Goal: Information Seeking & Learning: Learn about a topic

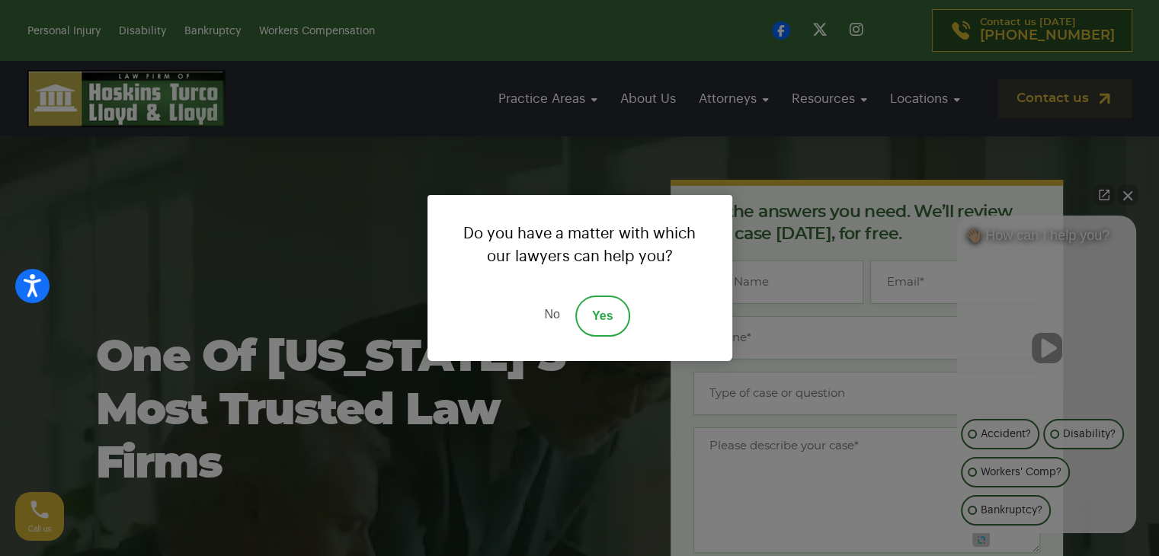
click at [542, 316] on link "No" at bounding box center [552, 316] width 46 height 41
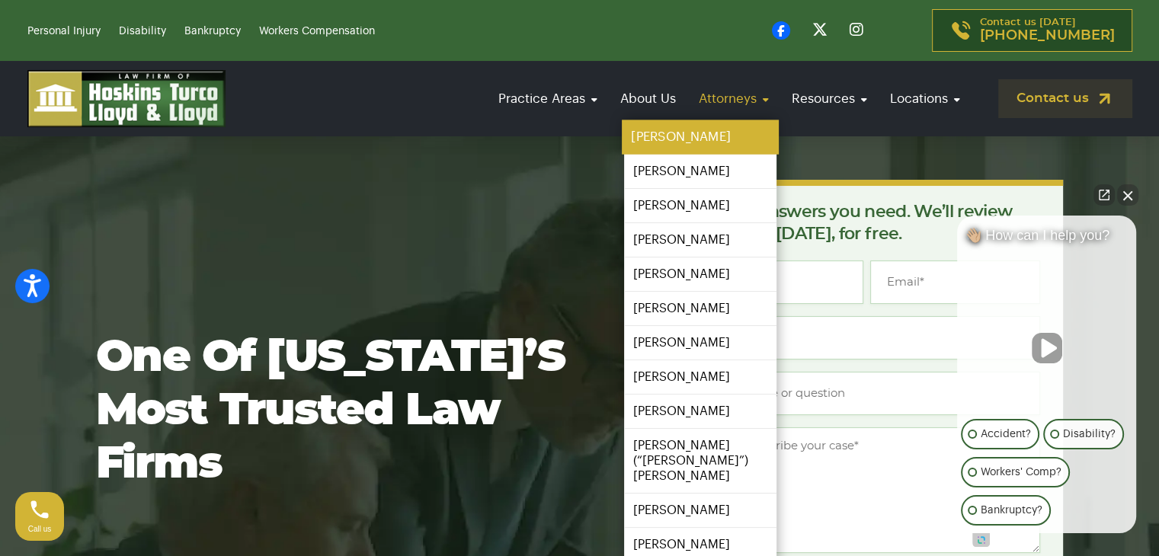
click at [703, 131] on link "[PERSON_NAME]" at bounding box center [700, 137] width 157 height 34
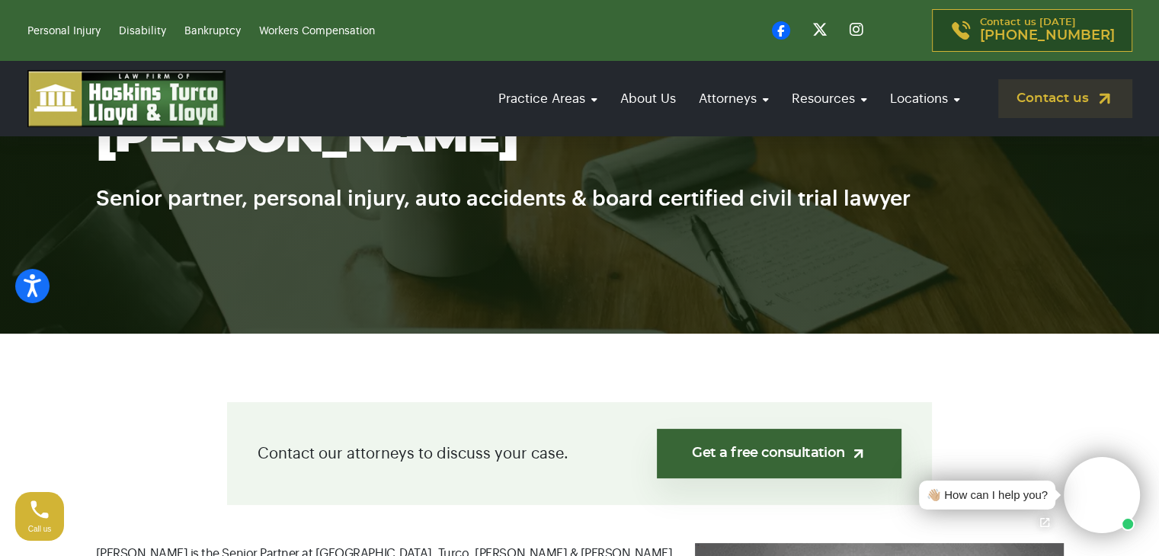
scroll to position [3, 0]
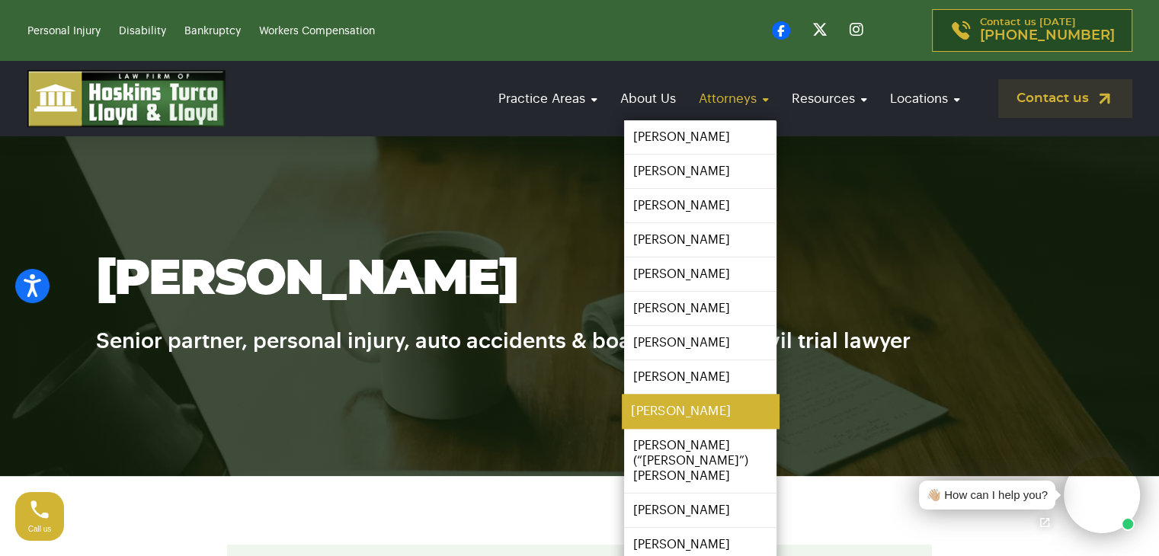
click at [685, 405] on link "[PERSON_NAME]" at bounding box center [700, 412] width 157 height 34
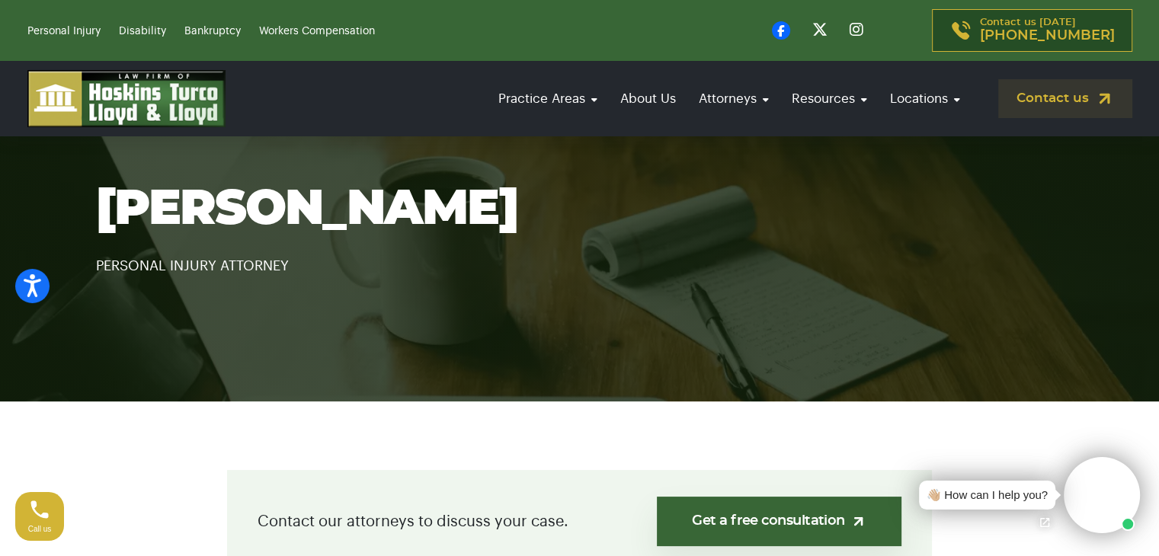
scroll to position [45, 0]
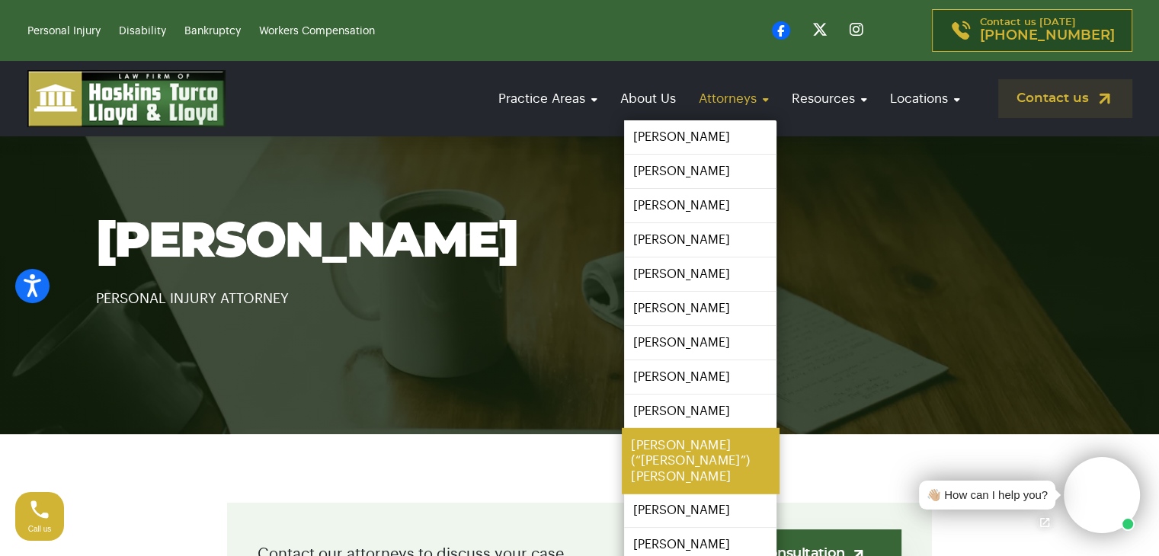
click at [715, 444] on link "[PERSON_NAME] (“[PERSON_NAME]”) [PERSON_NAME]" at bounding box center [700, 461] width 157 height 66
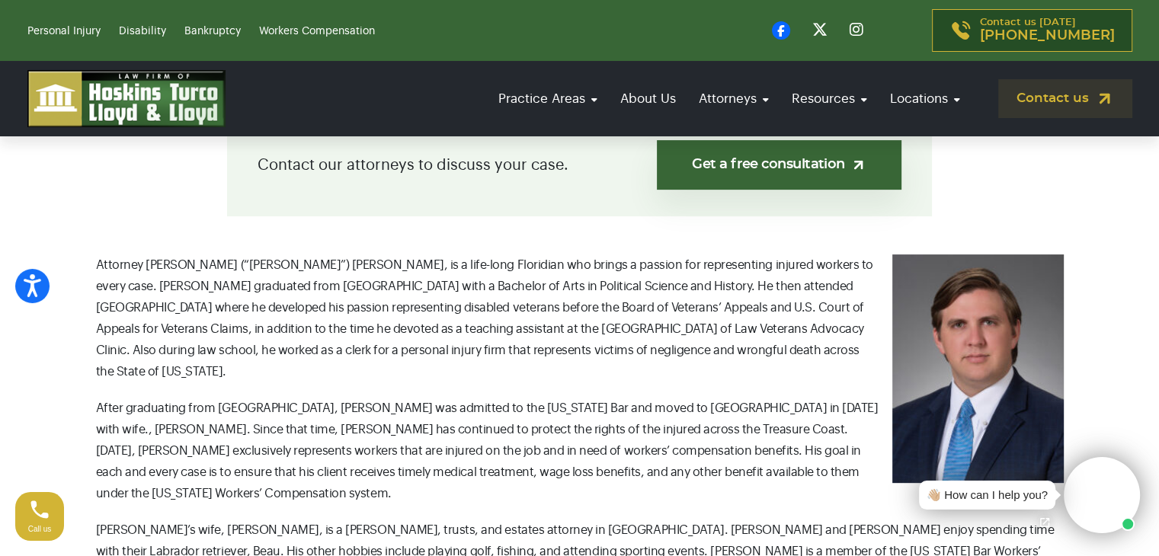
scroll to position [439, 0]
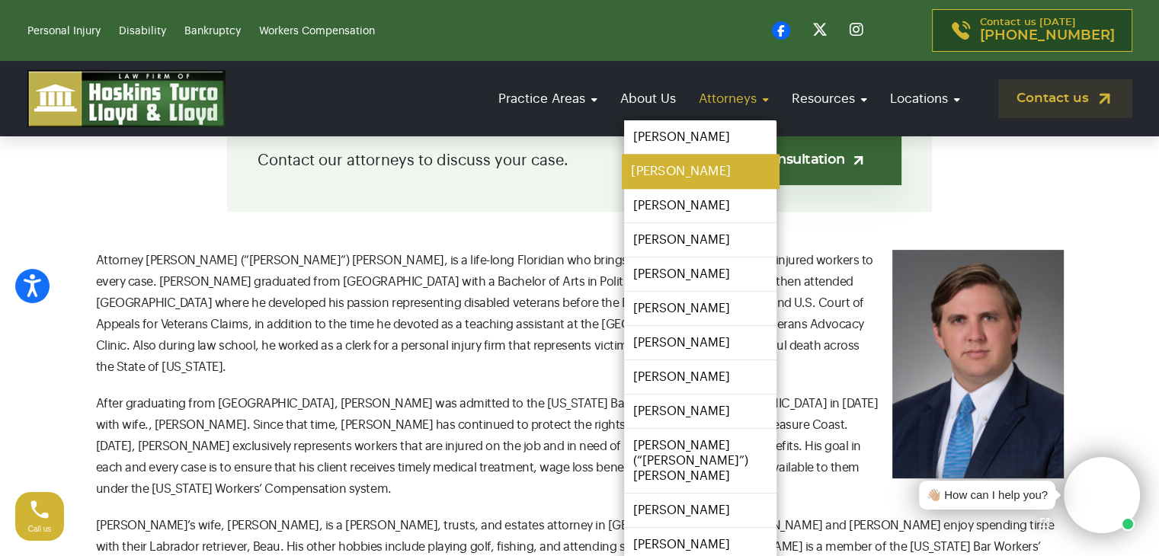
click at [684, 178] on link "[PERSON_NAME]" at bounding box center [700, 172] width 157 height 34
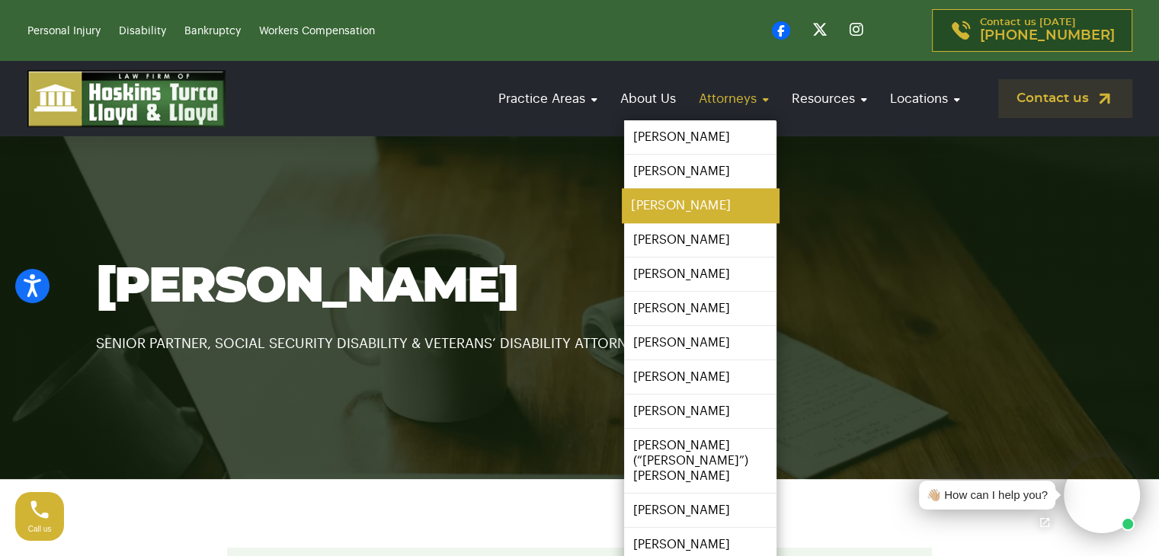
click at [706, 204] on link "[PERSON_NAME]" at bounding box center [700, 206] width 157 height 34
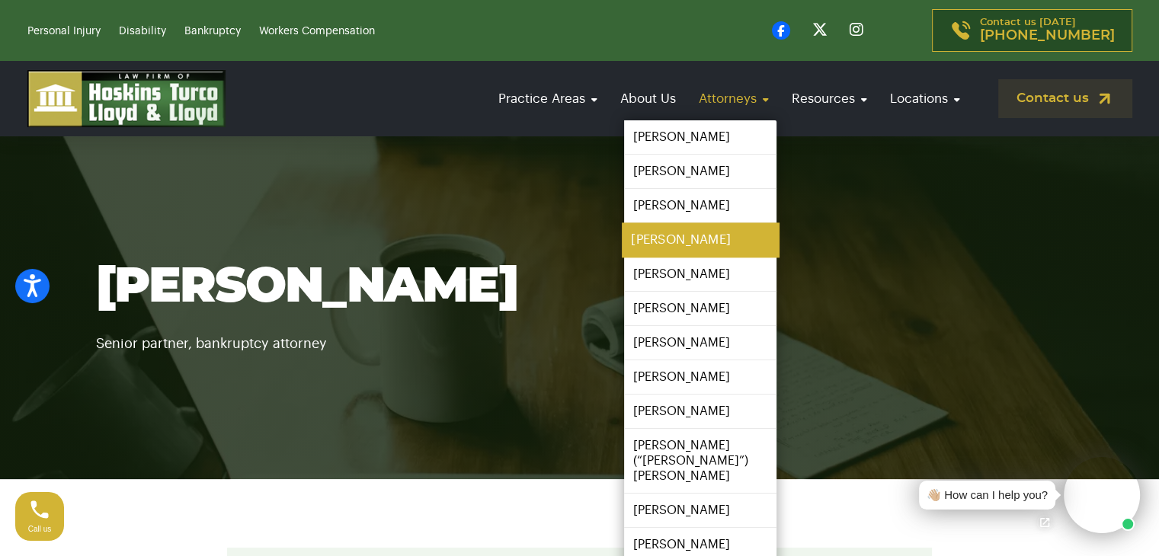
click at [648, 242] on link "[PERSON_NAME]" at bounding box center [700, 240] width 157 height 34
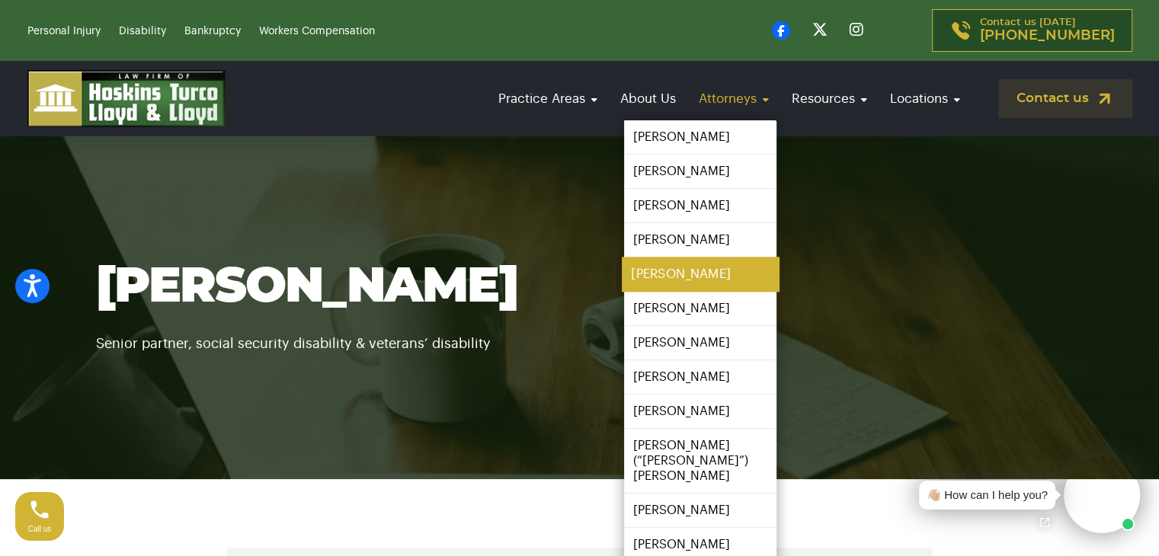
click at [689, 269] on link "[PERSON_NAME]" at bounding box center [700, 275] width 157 height 34
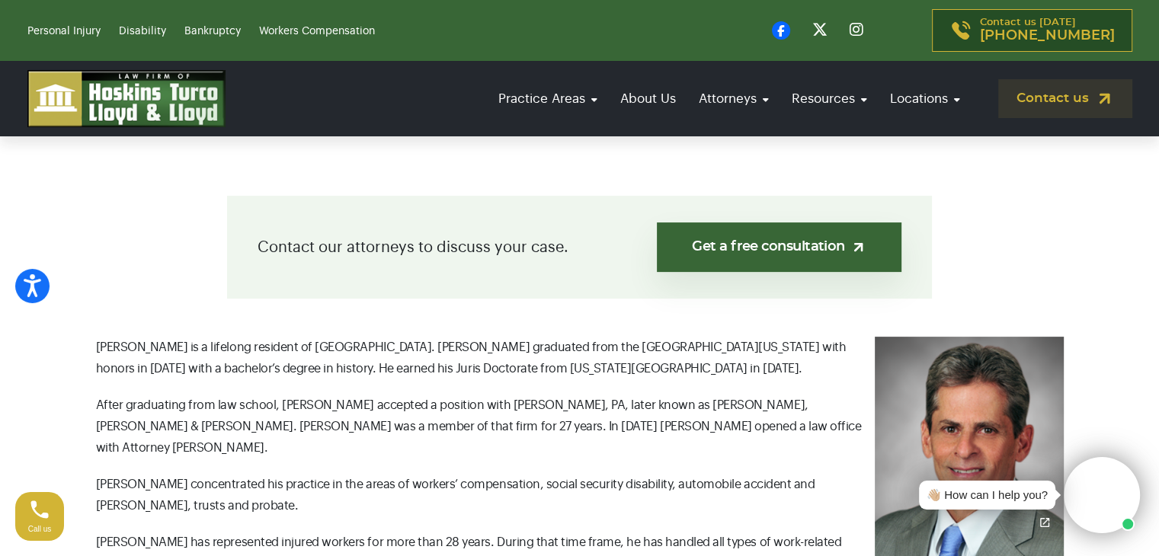
scroll to position [369, 0]
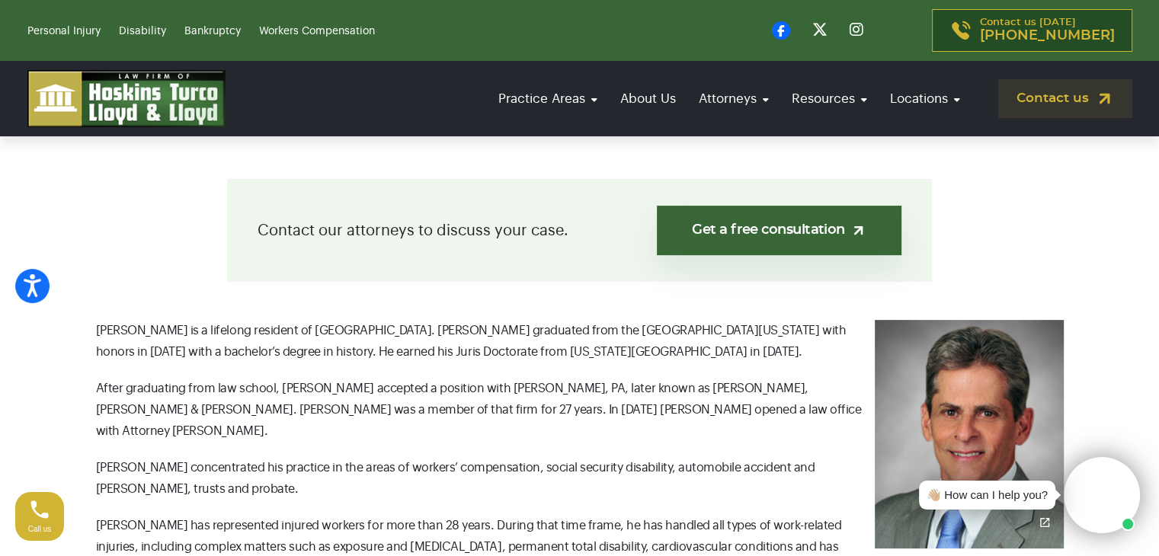
drag, startPoint x: 1169, startPoint y: 66, endPoint x: 1170, endPoint y: 120, distance: 53.3
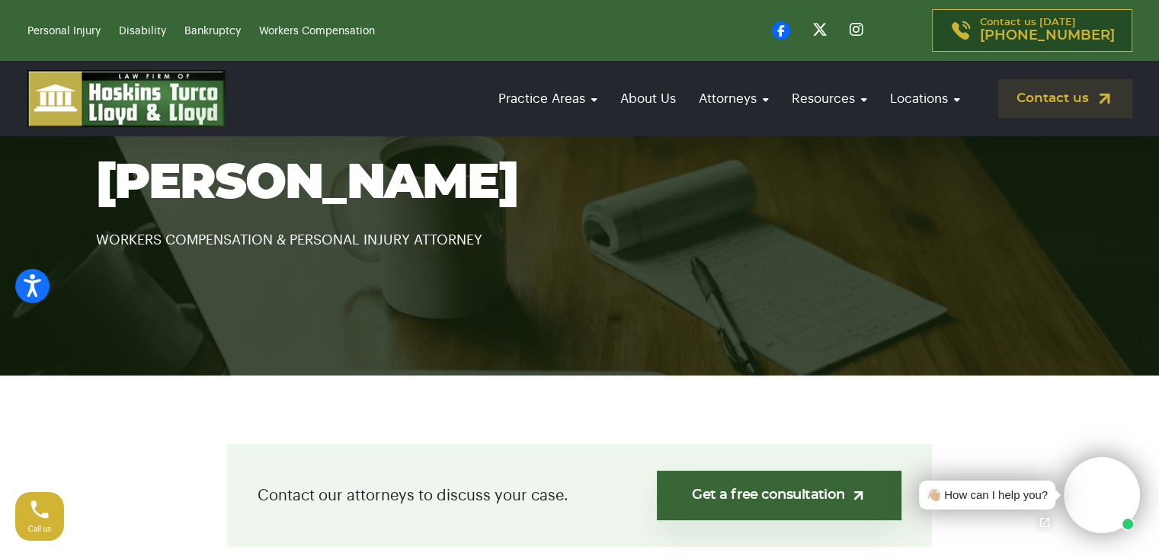
scroll to position [0, 0]
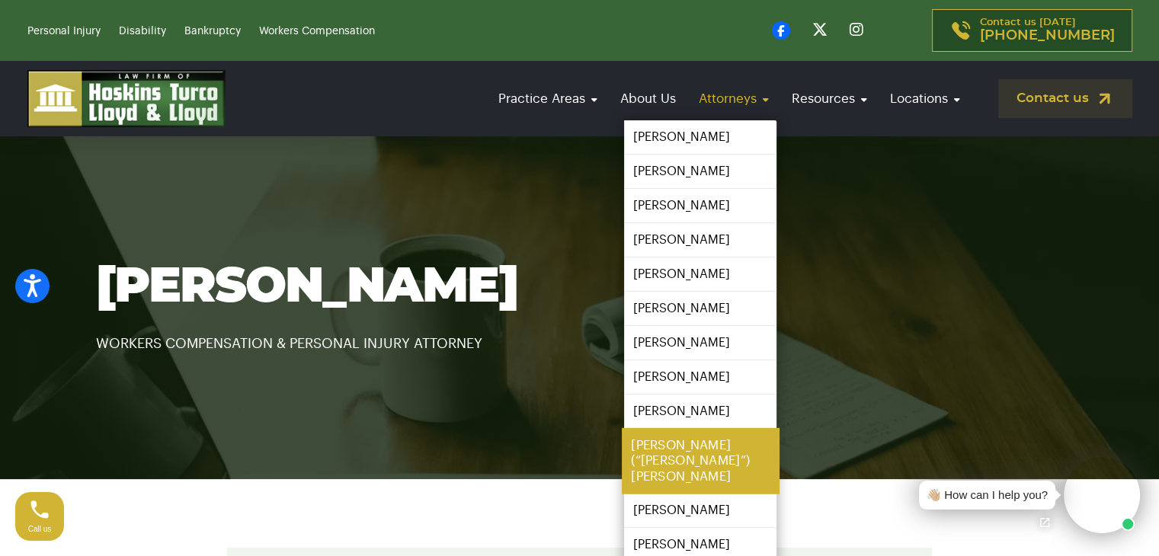
click at [715, 441] on link "[PERSON_NAME] (“[PERSON_NAME]”) [PERSON_NAME]" at bounding box center [700, 461] width 157 height 66
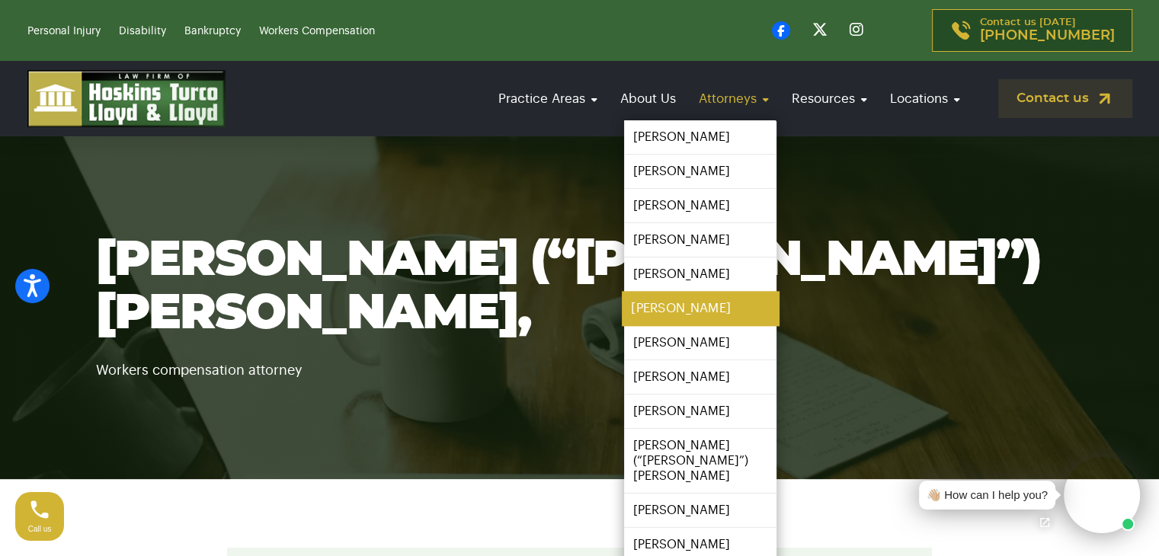
click at [670, 306] on link "[PERSON_NAME]" at bounding box center [700, 309] width 157 height 34
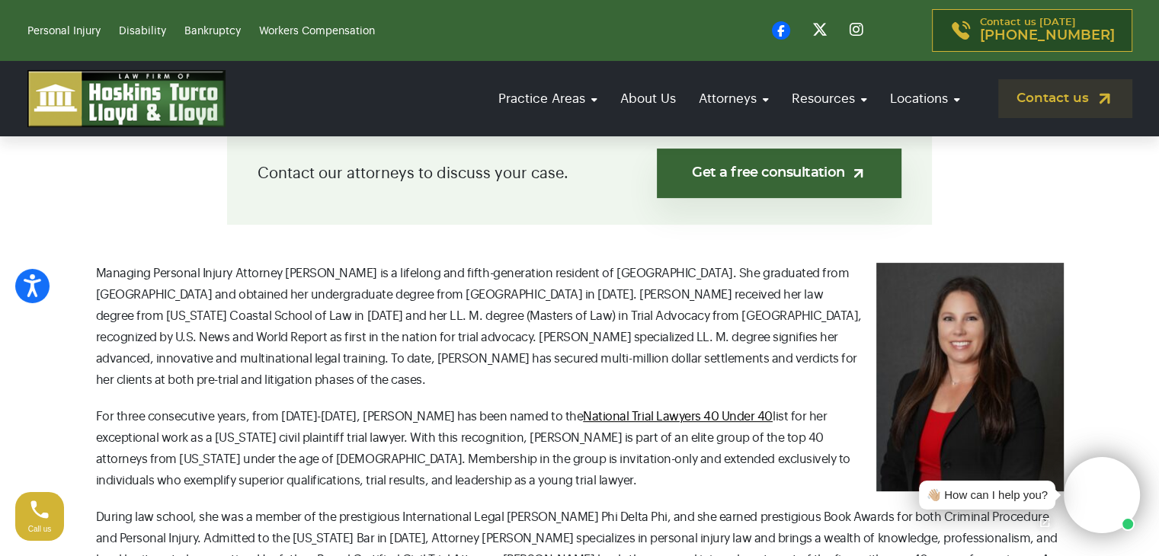
scroll to position [353, 0]
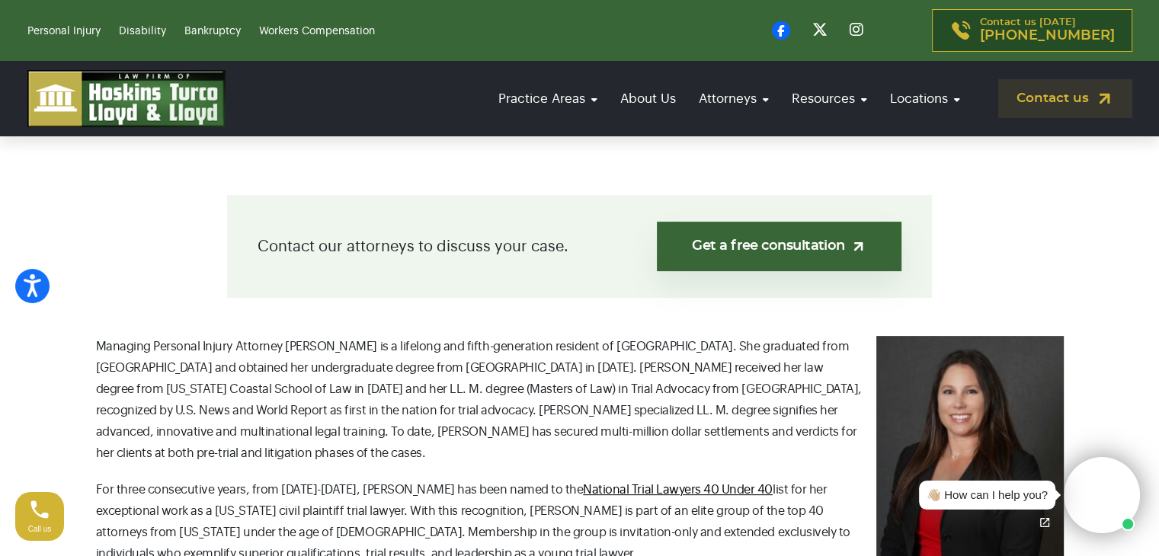
drag, startPoint x: 1170, startPoint y: 71, endPoint x: 1170, endPoint y: 115, distance: 44.2
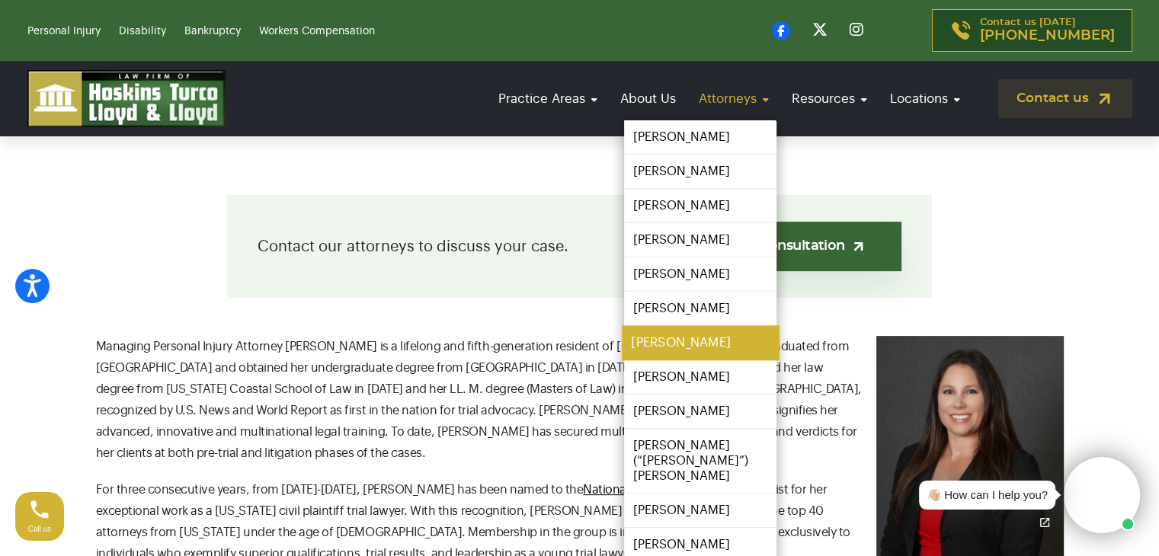
click at [667, 335] on link "[PERSON_NAME]" at bounding box center [700, 343] width 157 height 34
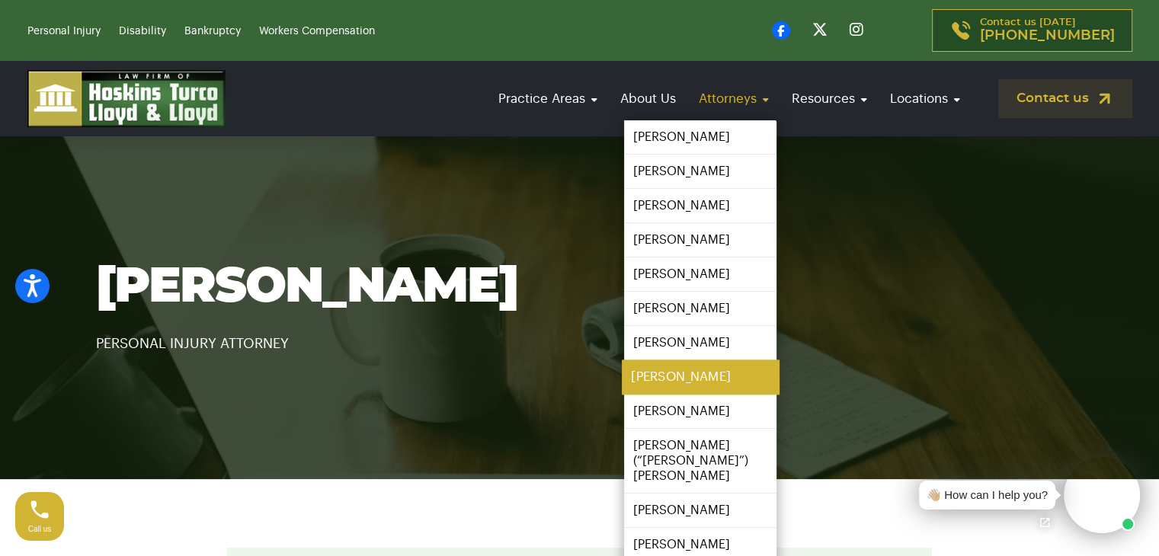
click at [691, 380] on link "[PERSON_NAME]" at bounding box center [700, 377] width 157 height 34
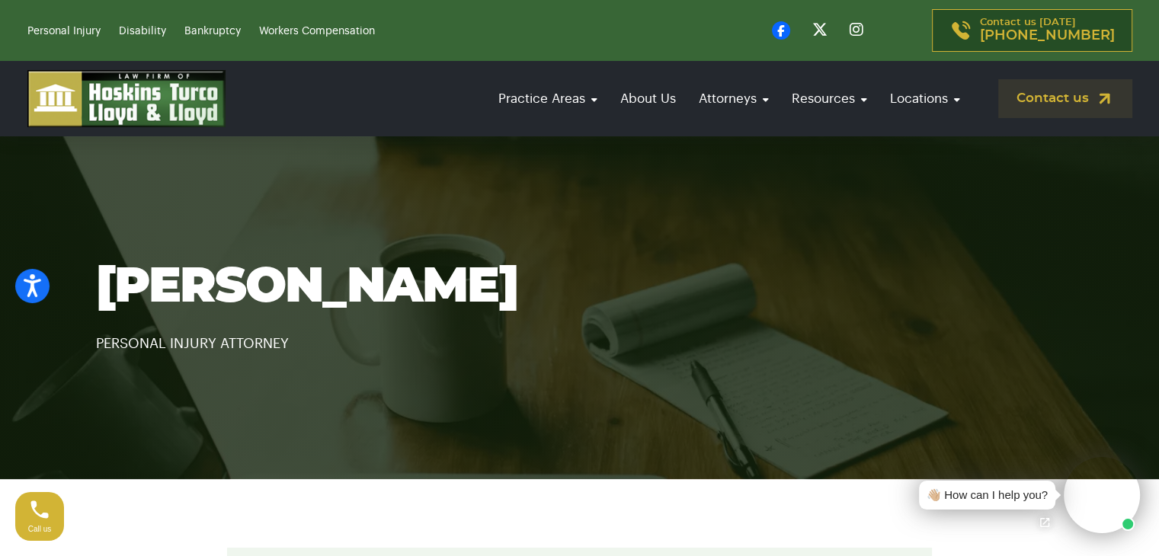
drag, startPoint x: 1170, startPoint y: 72, endPoint x: 1156, endPoint y: 56, distance: 21.1
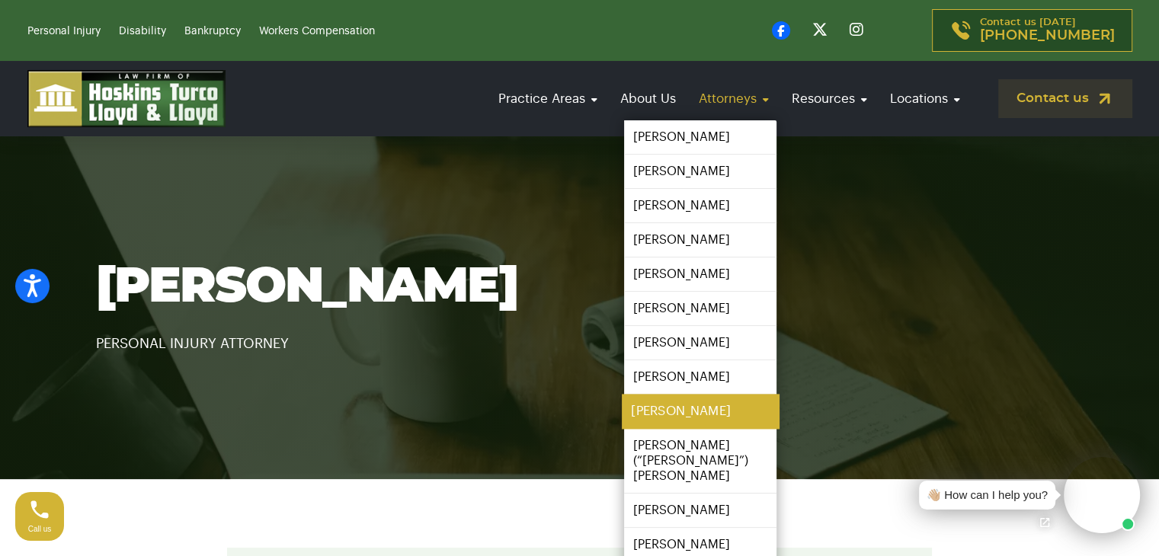
click at [687, 409] on link "[PERSON_NAME]" at bounding box center [700, 412] width 157 height 34
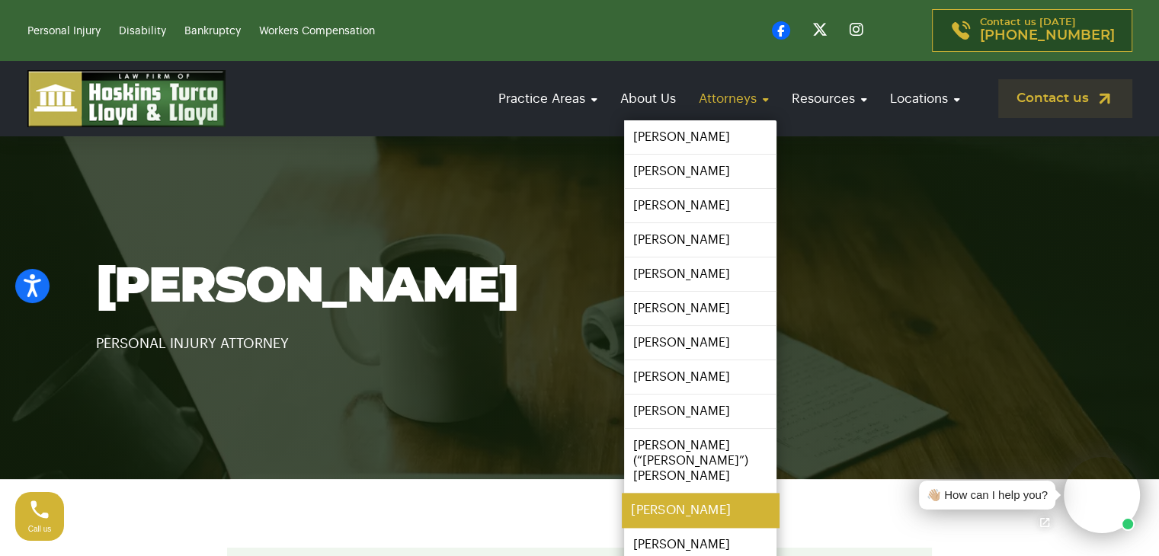
click at [674, 494] on link "[PERSON_NAME]" at bounding box center [700, 511] width 157 height 34
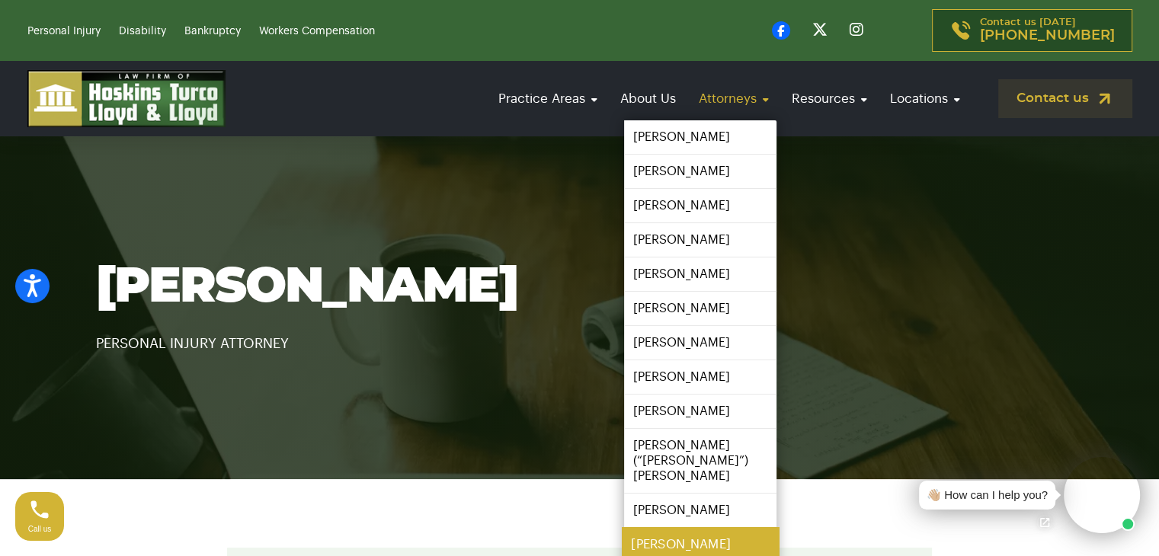
click at [654, 533] on link "[PERSON_NAME]" at bounding box center [700, 545] width 157 height 34
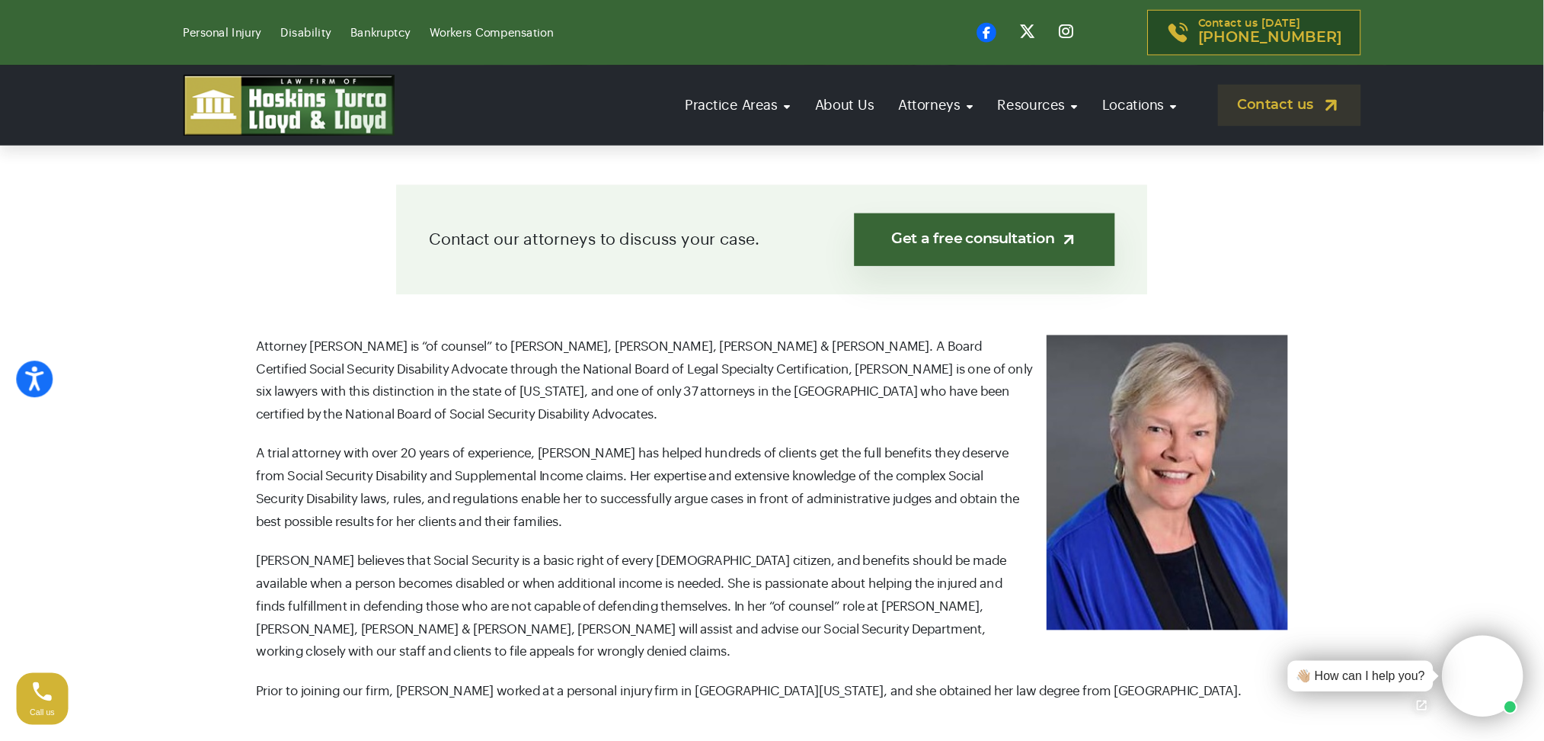
scroll to position [374, 0]
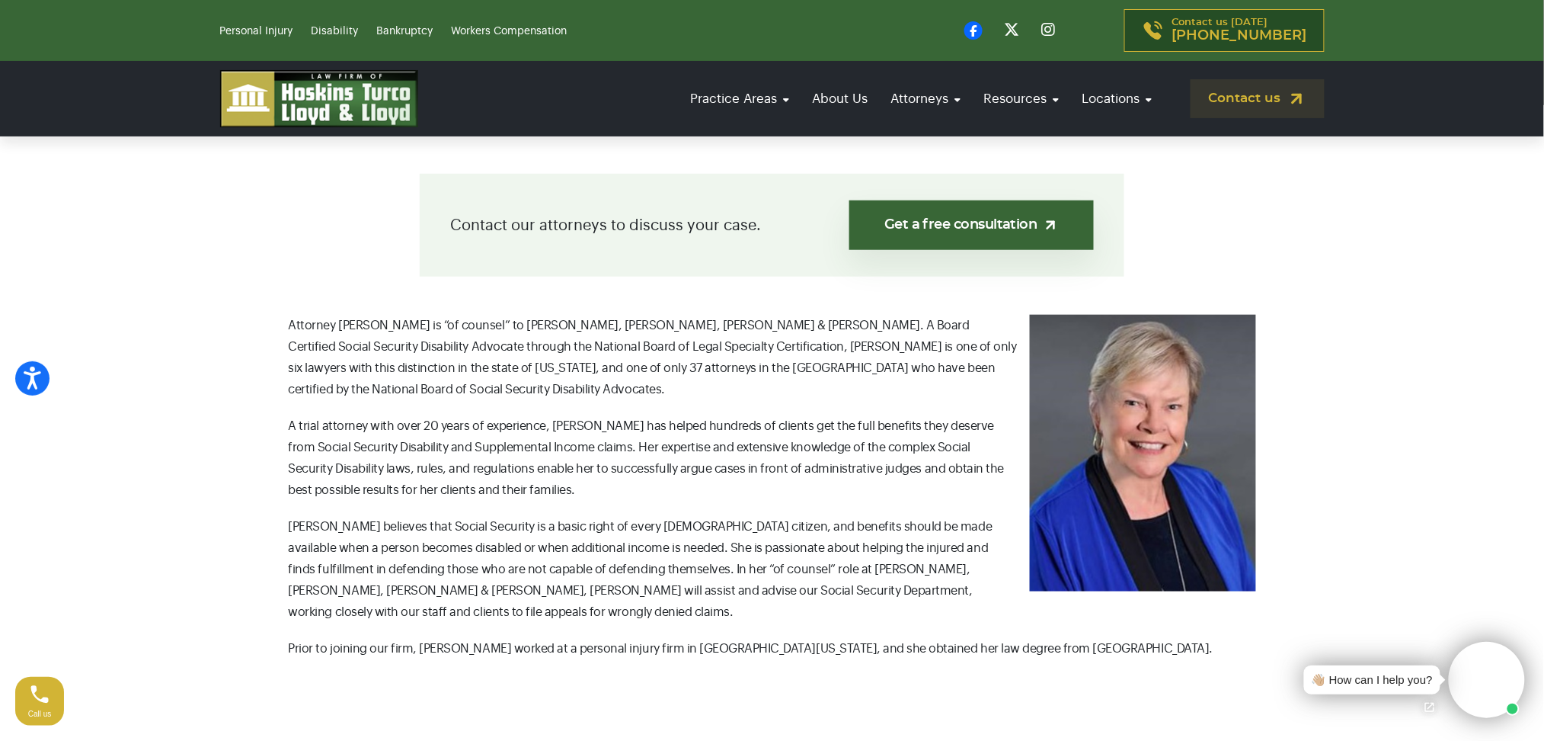
drag, startPoint x: 1161, startPoint y: 0, endPoint x: 882, endPoint y: 297, distance: 407.5
click at [882, 297] on div "Contact our attorneys to discuss your case. Get a free consultation Attorney Jo…" at bounding box center [773, 435] width 1006 height 522
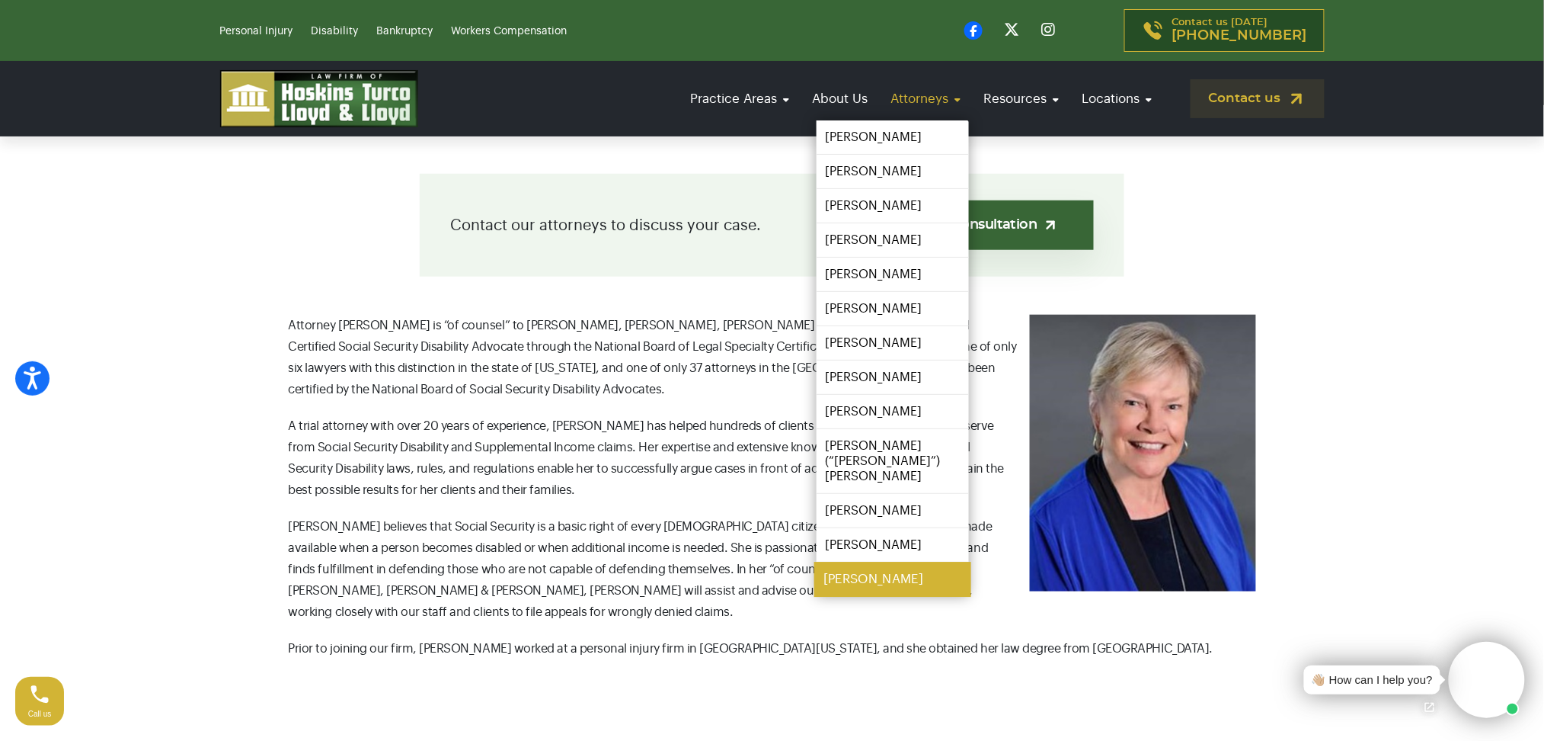
click at [859, 555] on link "[PERSON_NAME]" at bounding box center [892, 579] width 157 height 34
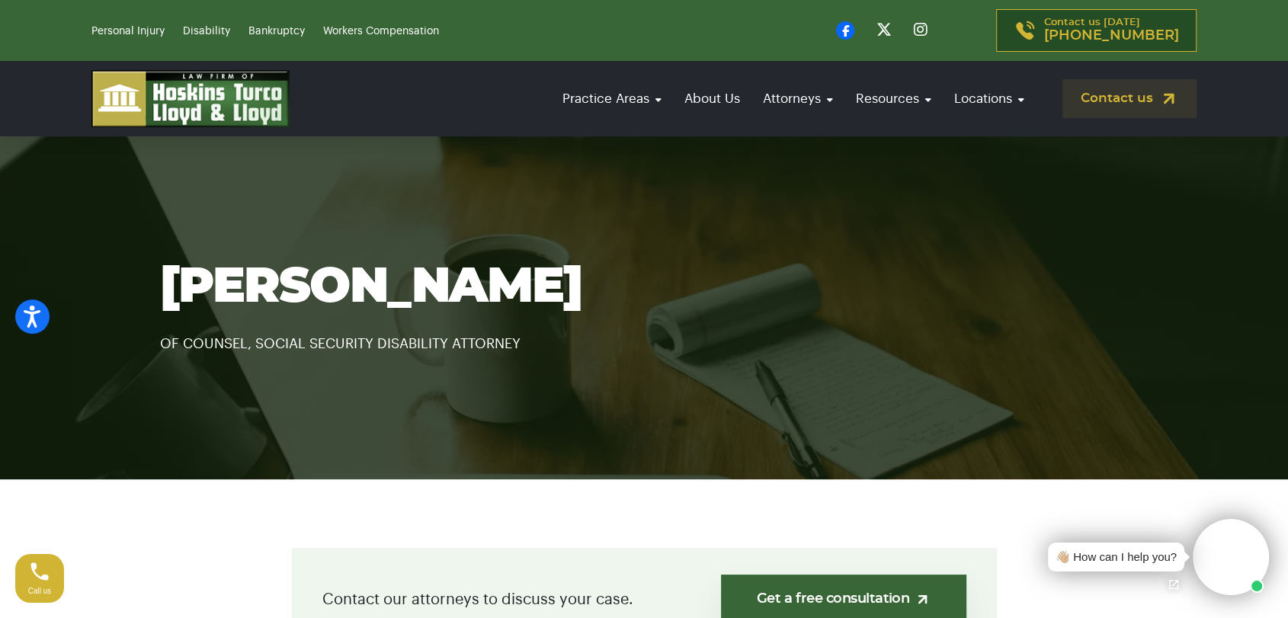
drag, startPoint x: 1534, startPoint y: 0, endPoint x: 603, endPoint y: 523, distance: 1067.0
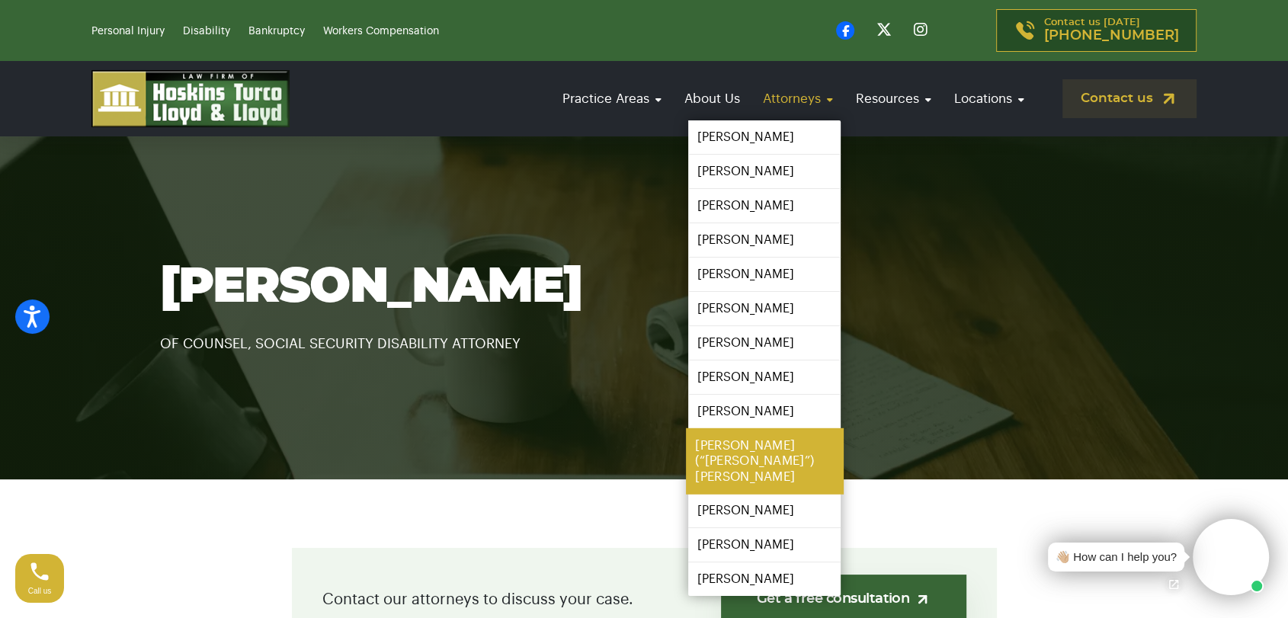
click at [731, 442] on link "[PERSON_NAME] (“[PERSON_NAME]”) [PERSON_NAME]" at bounding box center [764, 461] width 157 height 66
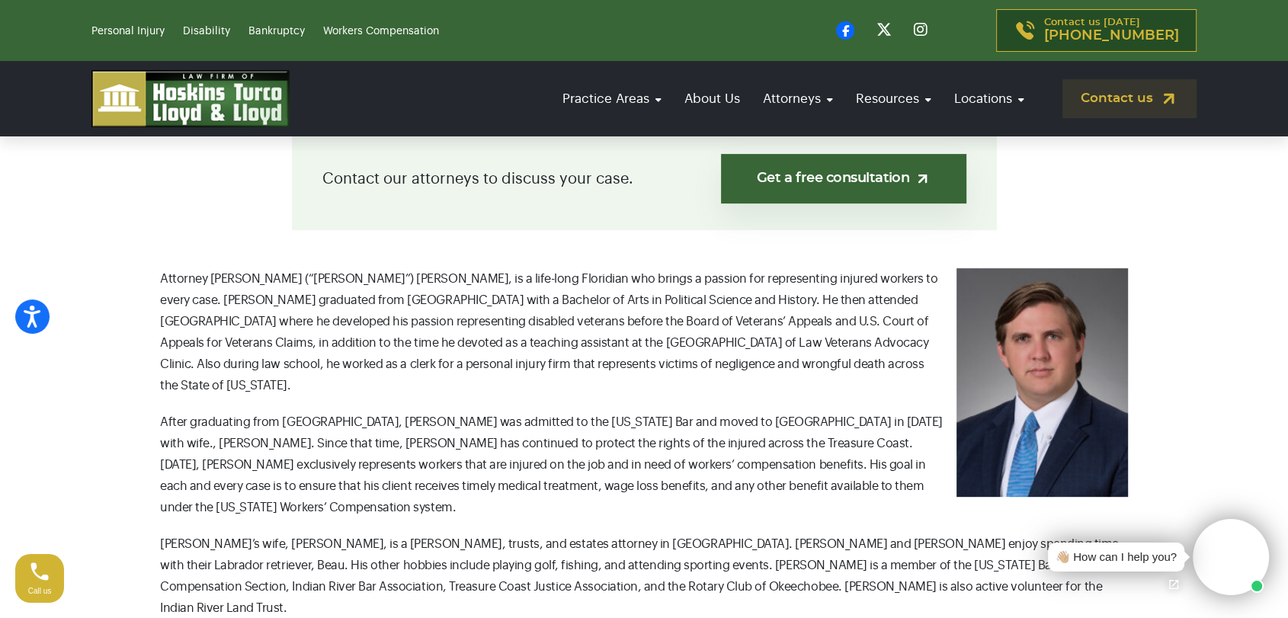
scroll to position [377, 0]
